Goal: Task Accomplishment & Management: Manage account settings

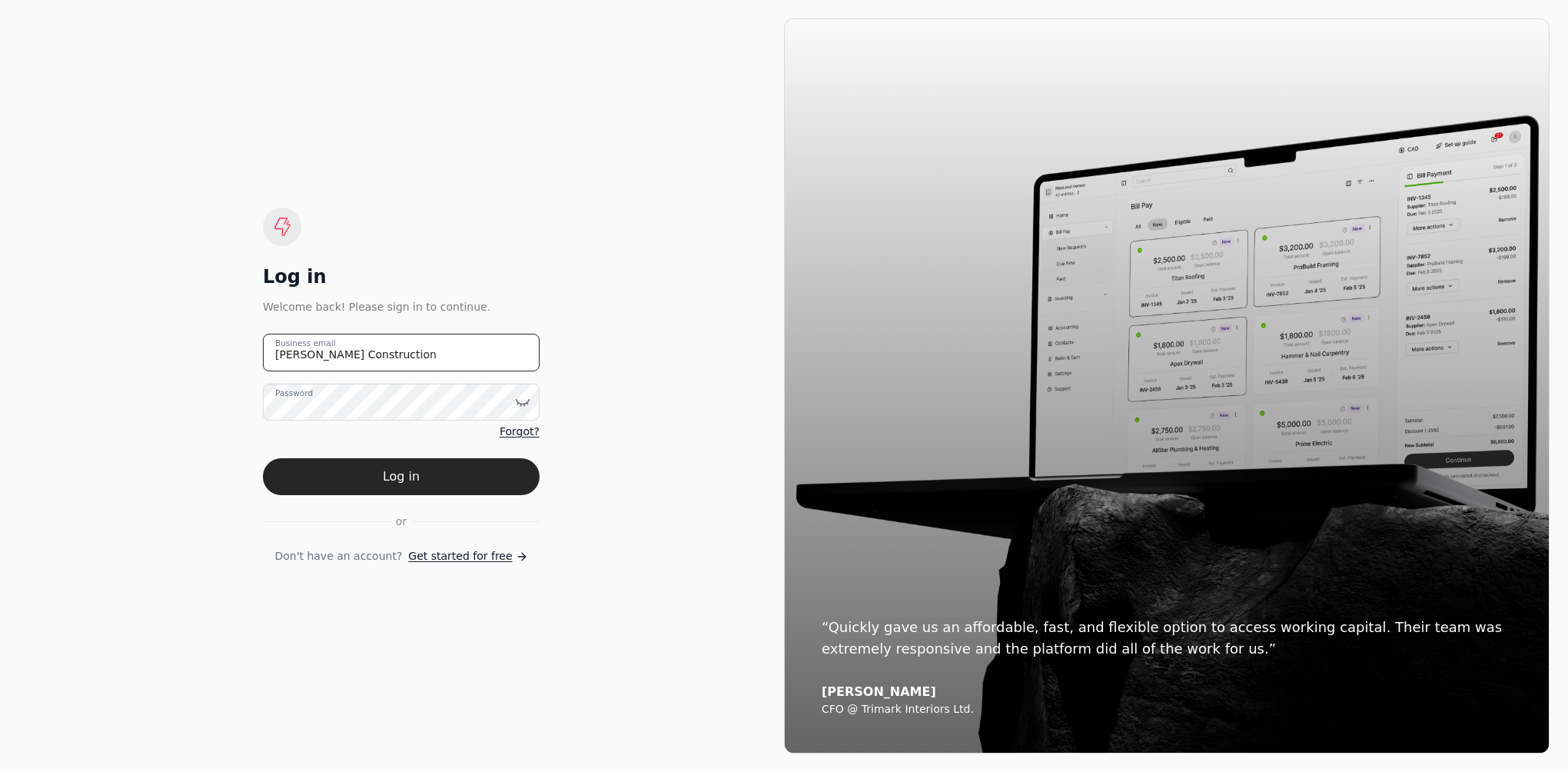
click at [413, 348] on email "[PERSON_NAME] Construction" at bounding box center [401, 353] width 277 height 38
type email "J"
type email "[EMAIL_ADDRESS][PERSON_NAME][DOMAIN_NAME]"
click at [525, 402] on icon at bounding box center [522, 403] width 15 height 15
click at [409, 483] on button "Log in" at bounding box center [401, 476] width 277 height 37
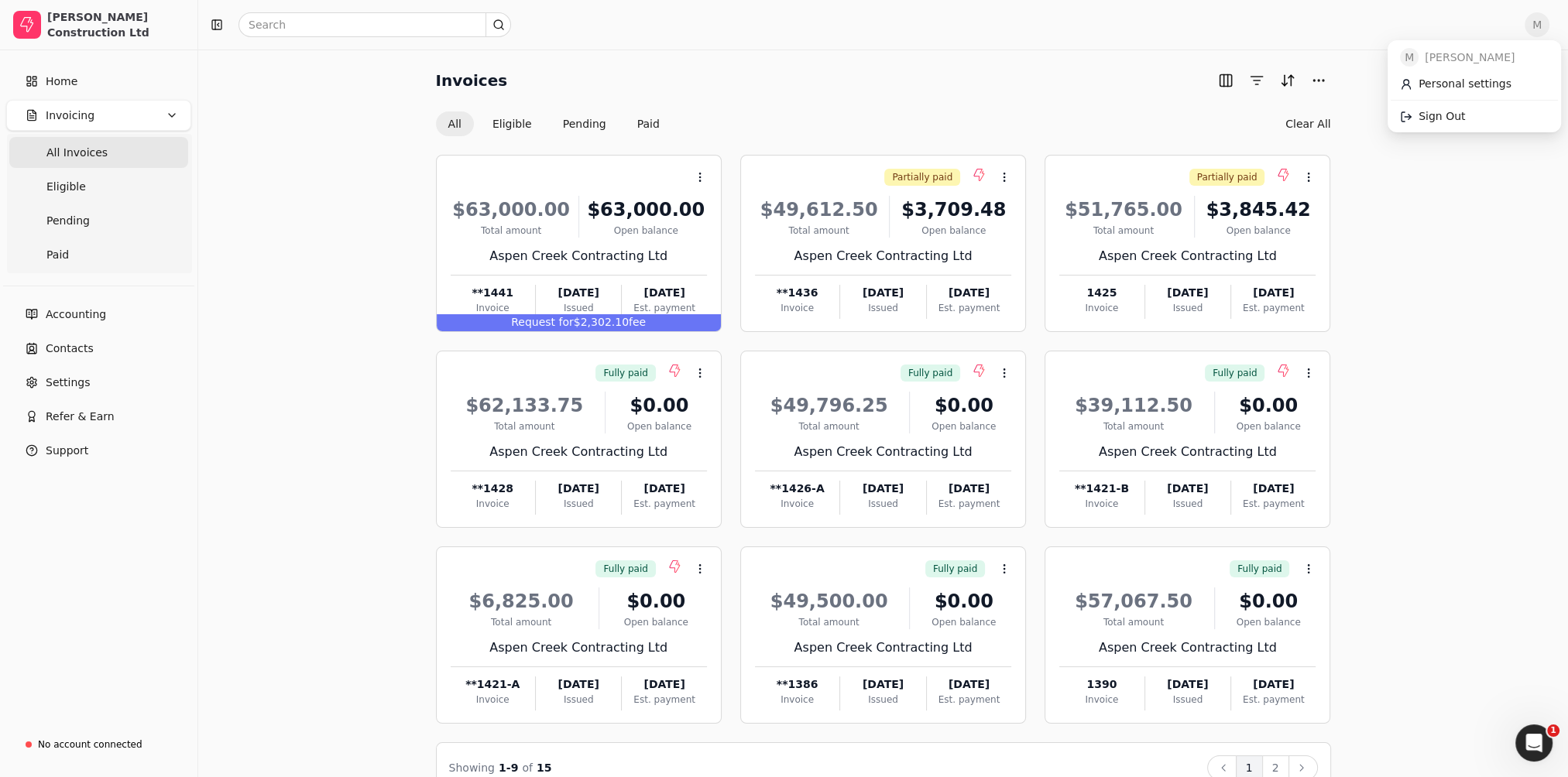
click at [1548, 22] on span "M" at bounding box center [1537, 24] width 25 height 25
click at [1441, 112] on span "Sign Out" at bounding box center [1442, 116] width 47 height 16
